Goal: Information Seeking & Learning: Learn about a topic

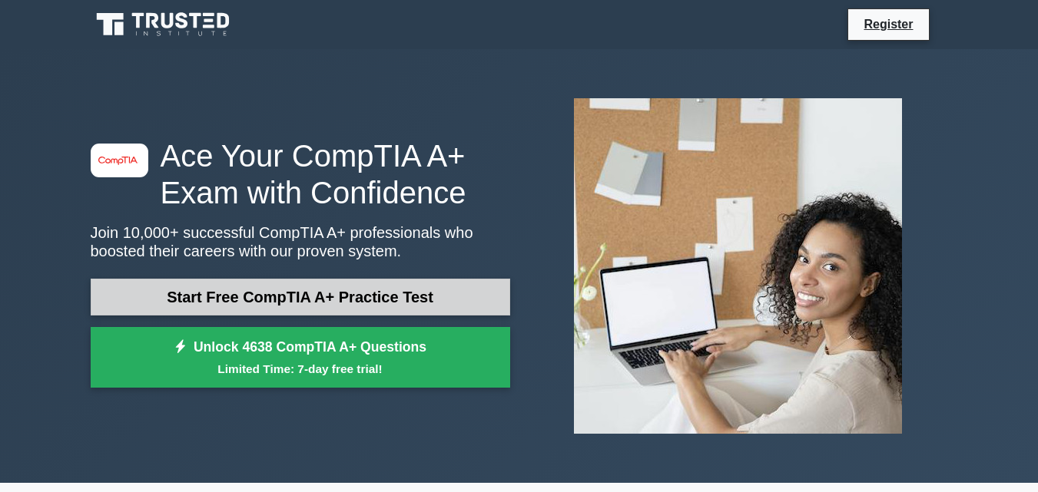
click at [334, 302] on link "Start Free CompTIA A+ Practice Test" at bounding box center [300, 297] width 419 height 37
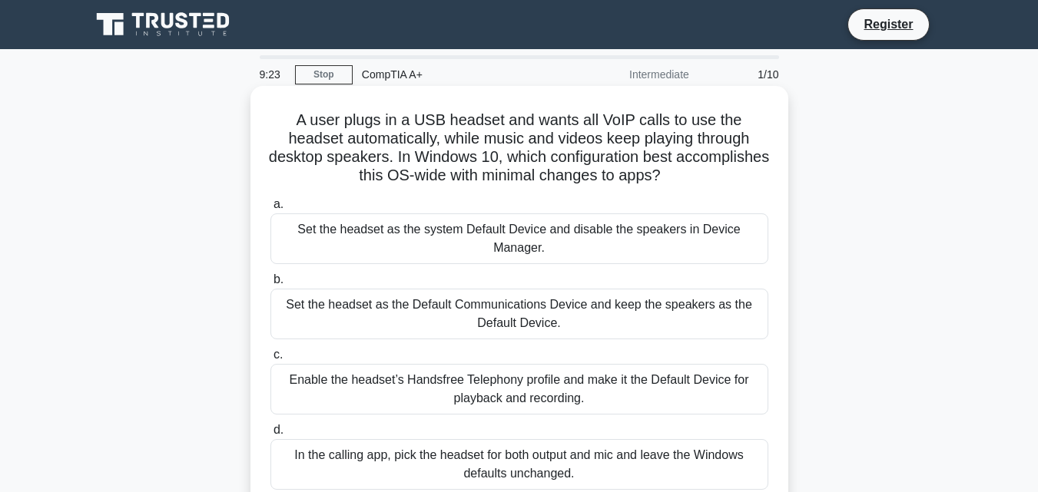
click at [363, 252] on div "Set the headset as the system Default Device and disable the speakers in Device…" at bounding box center [519, 239] width 498 height 51
click at [270, 210] on input "a. Set the headset as the system Default Device and disable the speakers in Dev…" at bounding box center [270, 205] width 0 height 10
